Goal: Download file/media

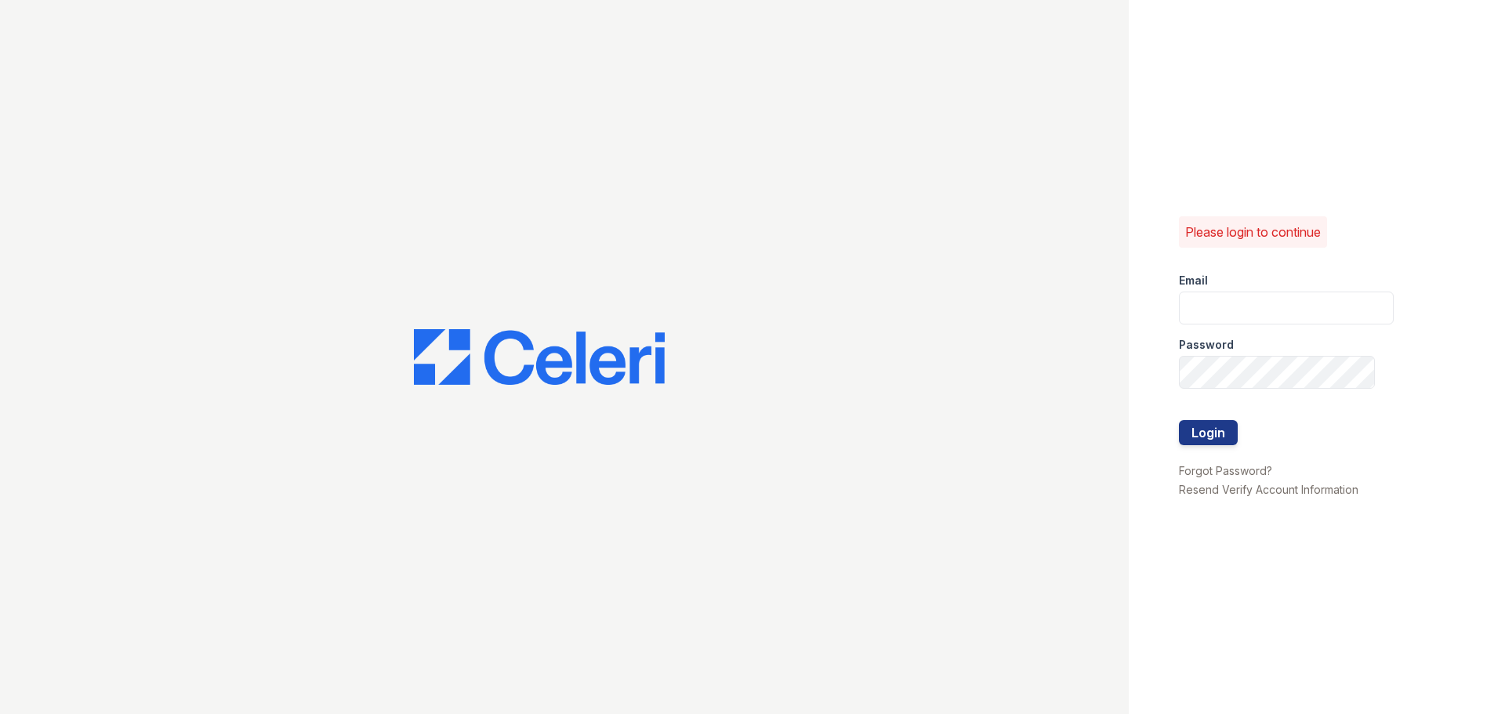
type input "arioso.pm@cafmanagement.com"
click at [1194, 415] on div at bounding box center [1286, 404] width 215 height 31
click at [1204, 424] on button "Login" at bounding box center [1208, 432] width 59 height 25
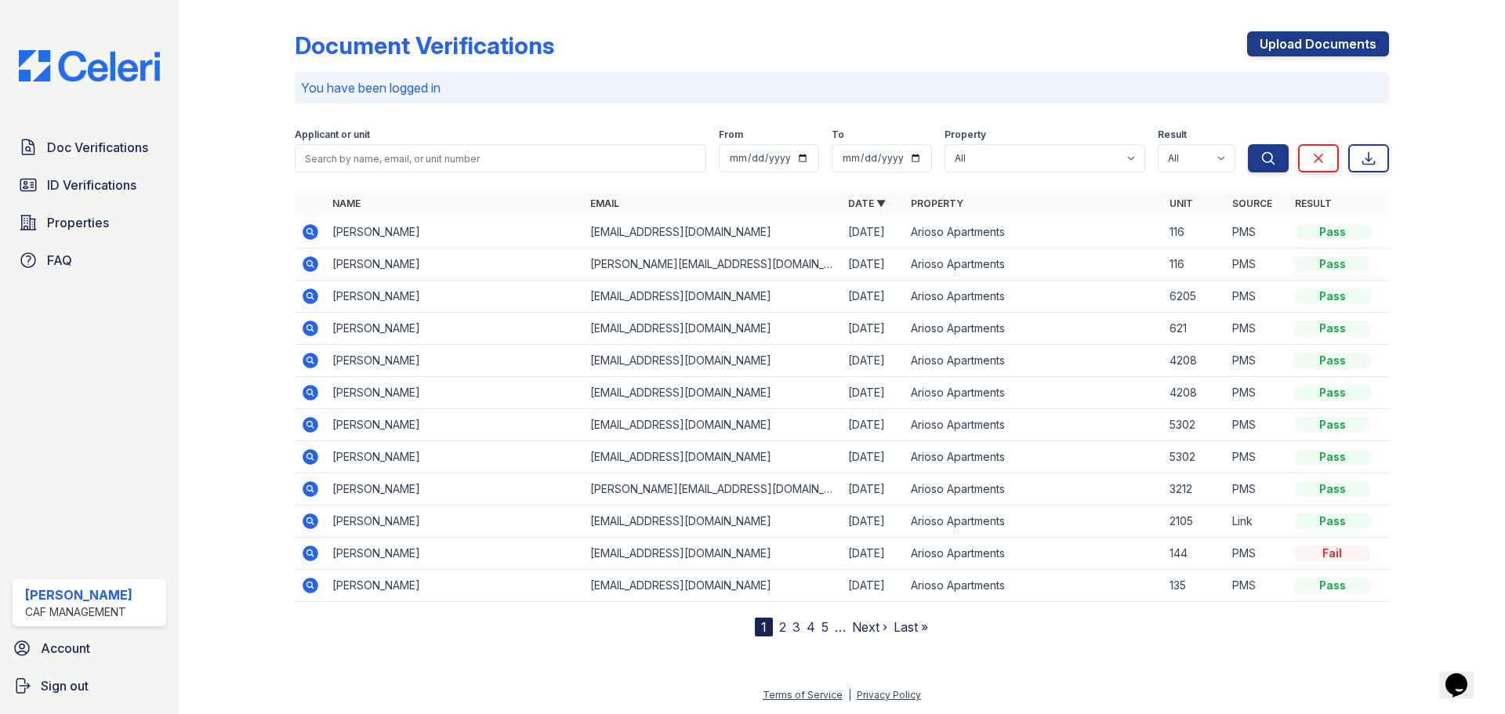
click at [312, 261] on icon at bounding box center [311, 264] width 16 height 16
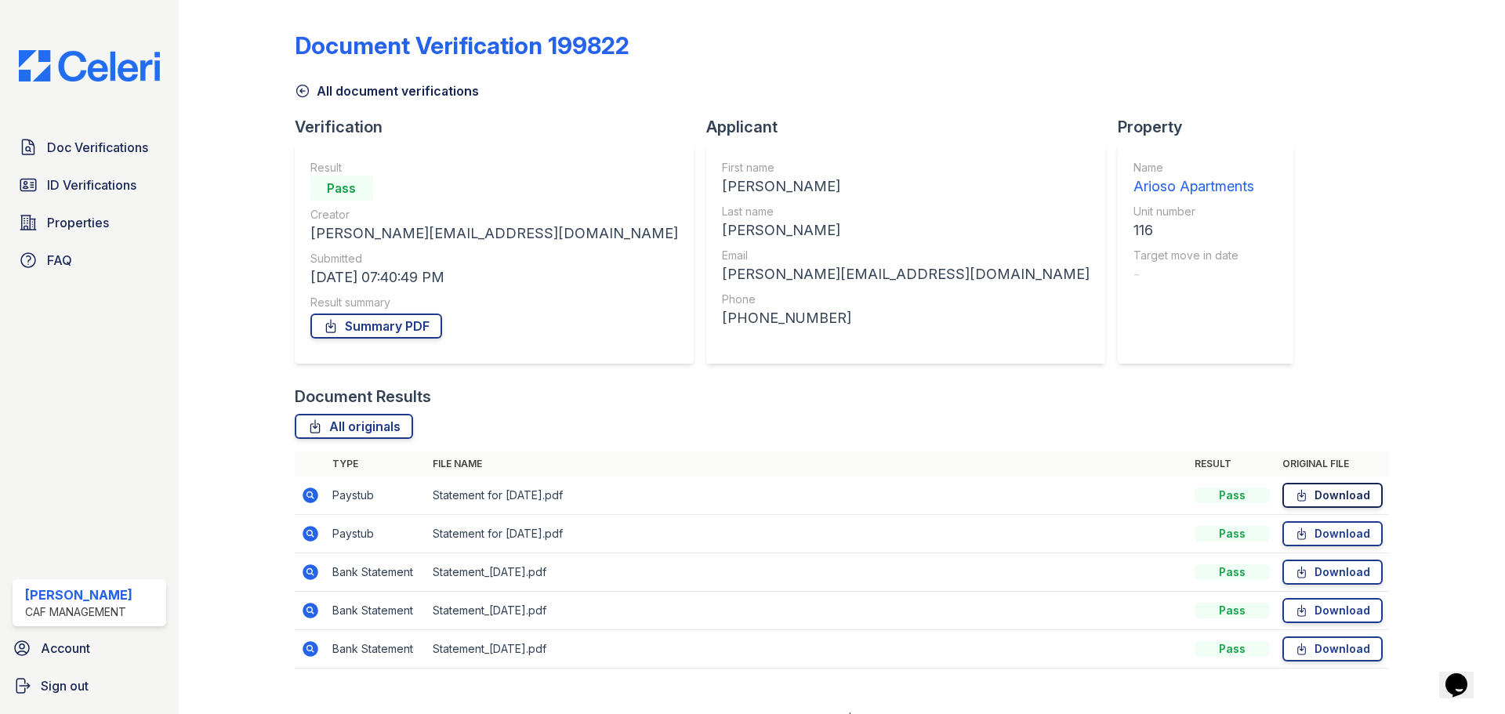
click at [1318, 488] on link "Download" at bounding box center [1332, 495] width 100 height 25
click at [1316, 577] on link "Download" at bounding box center [1332, 572] width 100 height 25
click at [130, 163] on link "Doc Verifications" at bounding box center [90, 147] width 154 height 31
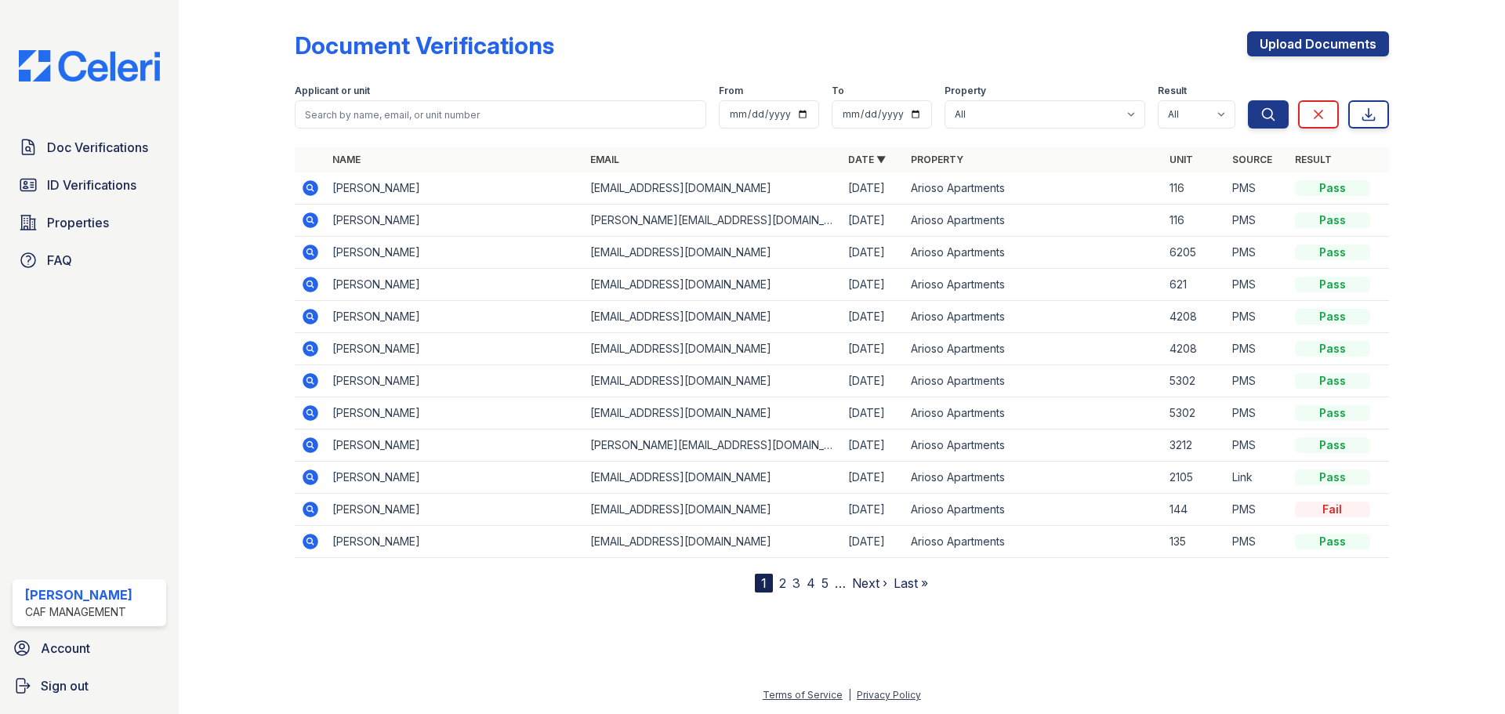
click at [316, 187] on icon at bounding box center [311, 188] width 16 height 16
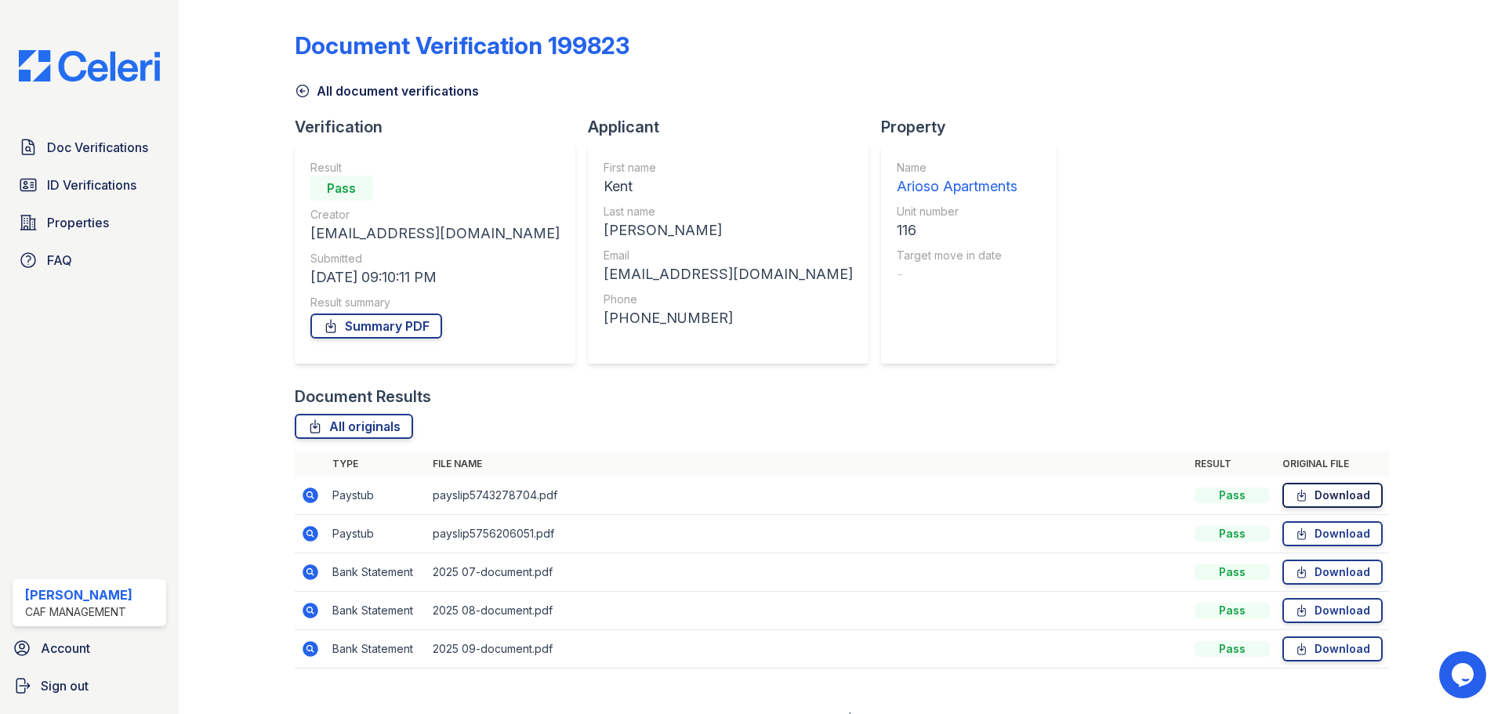
click at [1320, 491] on link "Download" at bounding box center [1332, 495] width 100 height 25
click at [1324, 575] on link "Download" at bounding box center [1332, 572] width 100 height 25
click at [1285, 602] on link "Download" at bounding box center [1332, 610] width 100 height 25
click at [1291, 640] on link "Download" at bounding box center [1332, 648] width 100 height 25
click at [78, 160] on link "Doc Verifications" at bounding box center [90, 147] width 154 height 31
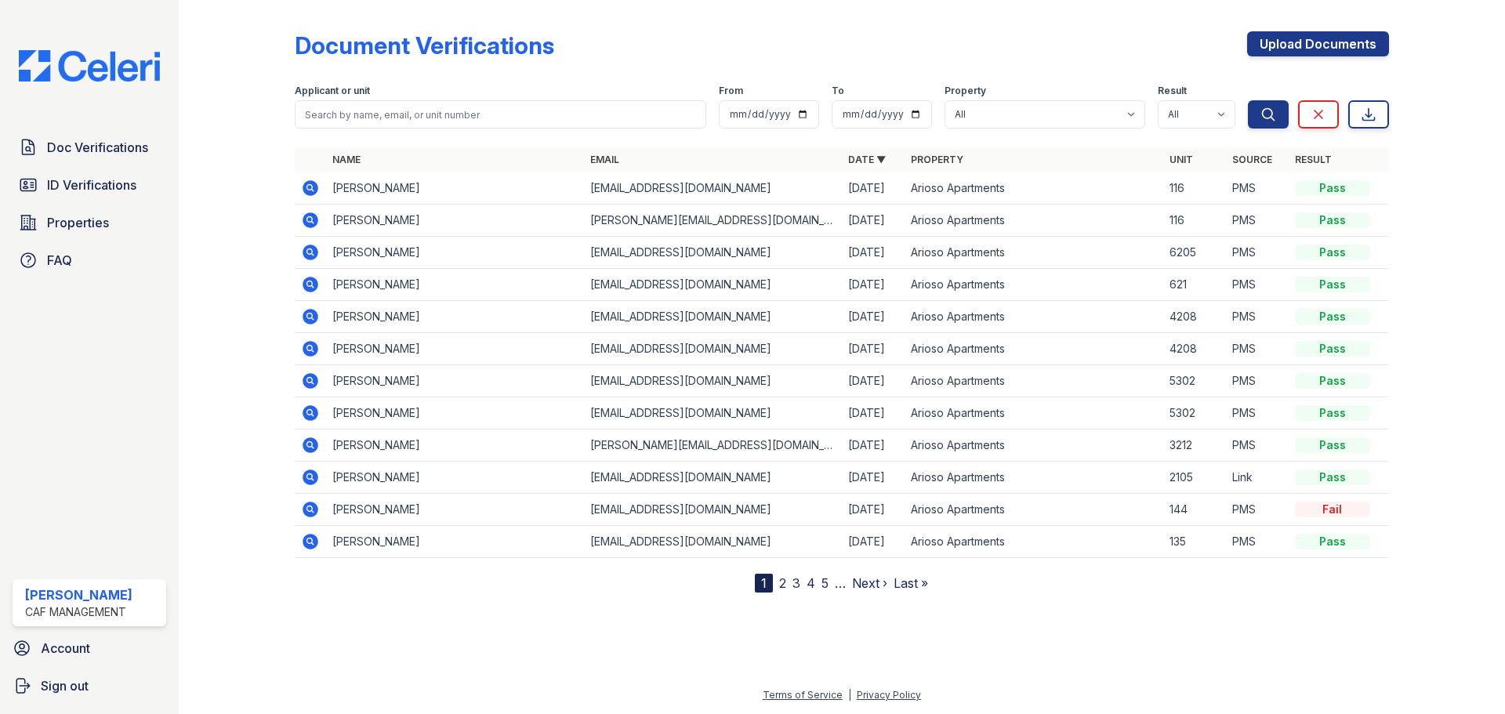
click at [384, 224] on td "Melanie Powell" at bounding box center [455, 221] width 258 height 32
click at [315, 223] on icon at bounding box center [311, 220] width 16 height 16
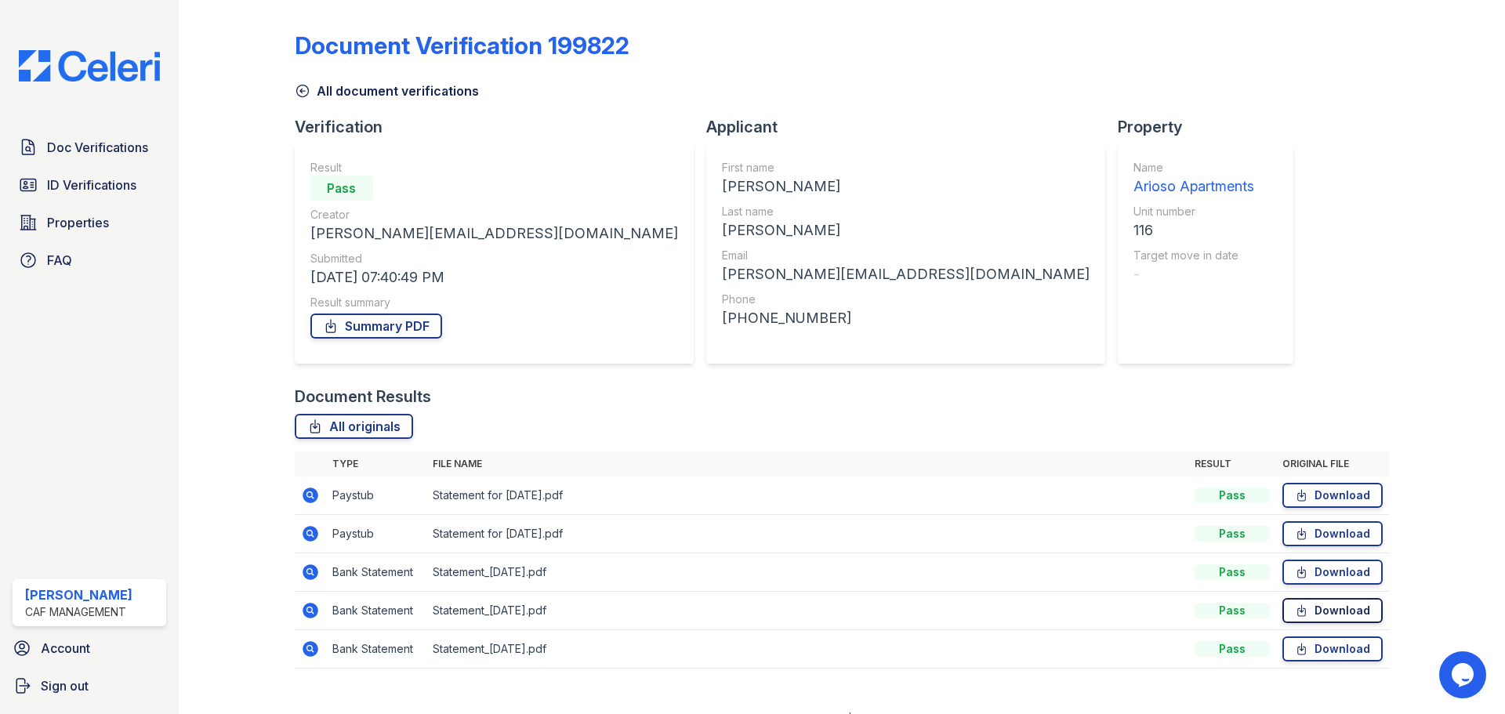
click at [1297, 608] on icon at bounding box center [1301, 610] width 8 height 11
click at [1333, 641] on link "Download" at bounding box center [1332, 648] width 100 height 25
click at [1325, 530] on link "Download" at bounding box center [1332, 533] width 100 height 25
